Goal: Obtain resource: Download file/media

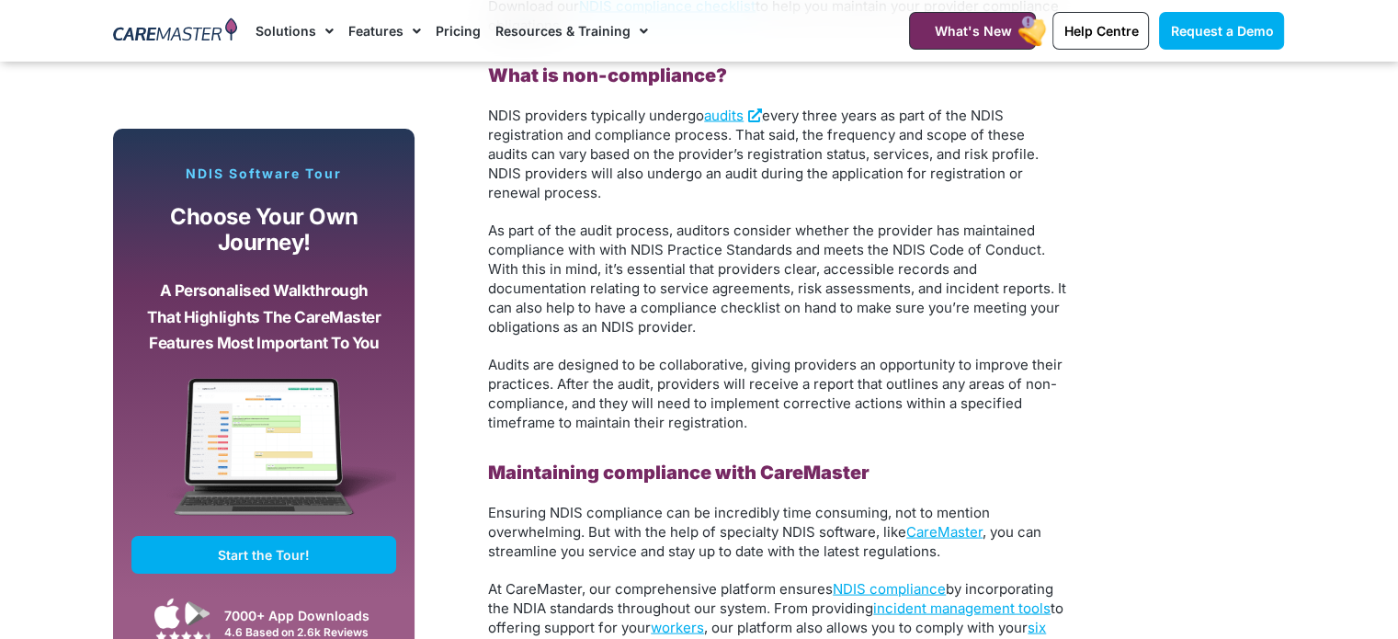
scroll to position [3372, 0]
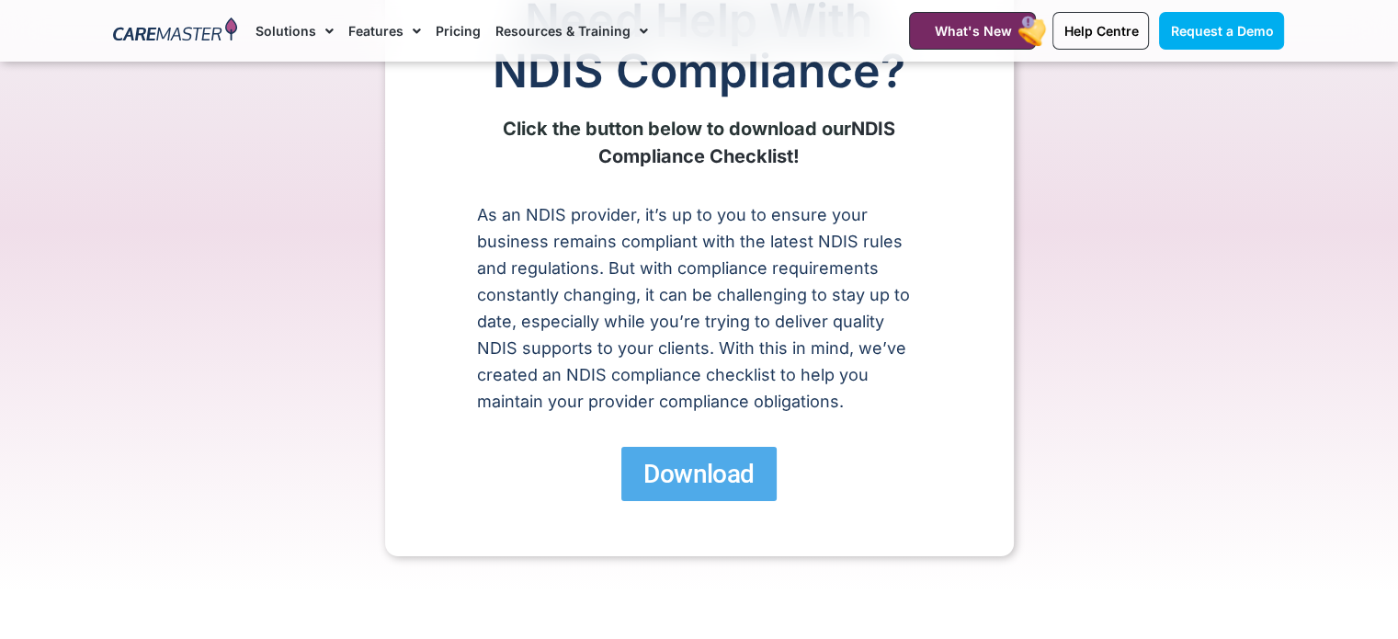
scroll to position [176, 0]
click at [712, 462] on span "Download" at bounding box center [699, 475] width 110 height 32
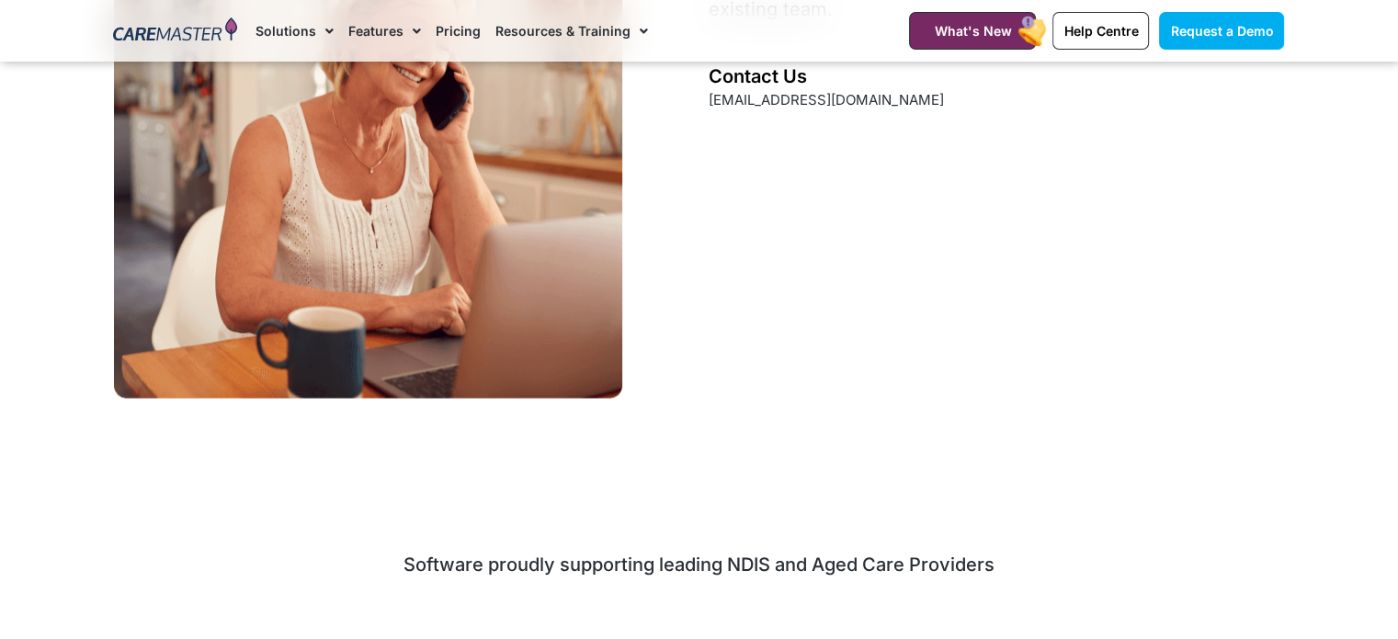
scroll to position [2692, 0]
